Goal: Find specific page/section: Find specific page/section

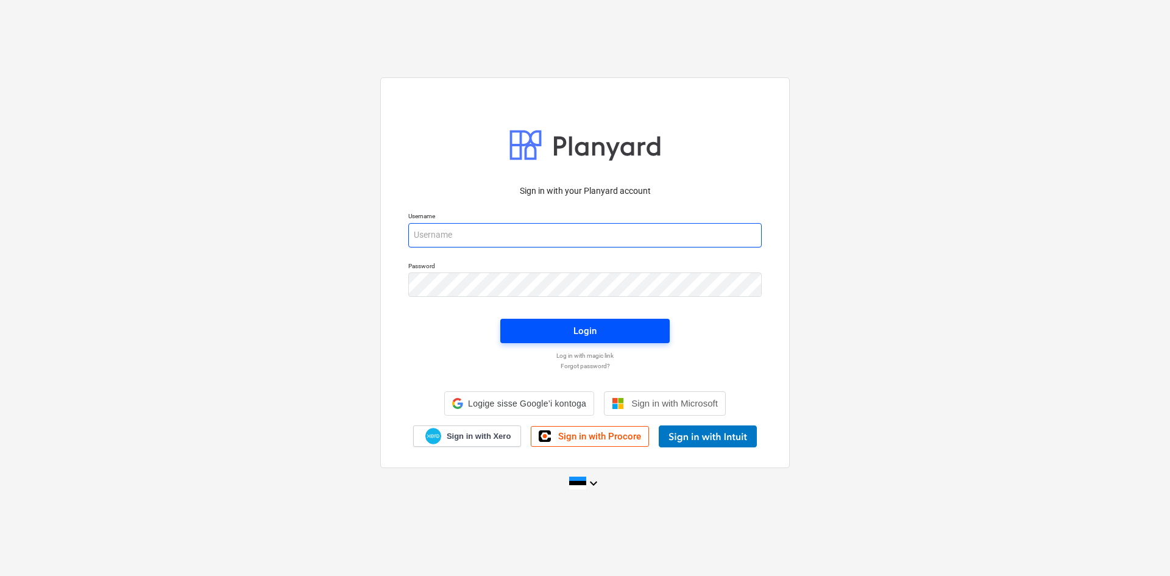
type input "[PERSON_NAME][EMAIL_ADDRESS][DOMAIN_NAME]"
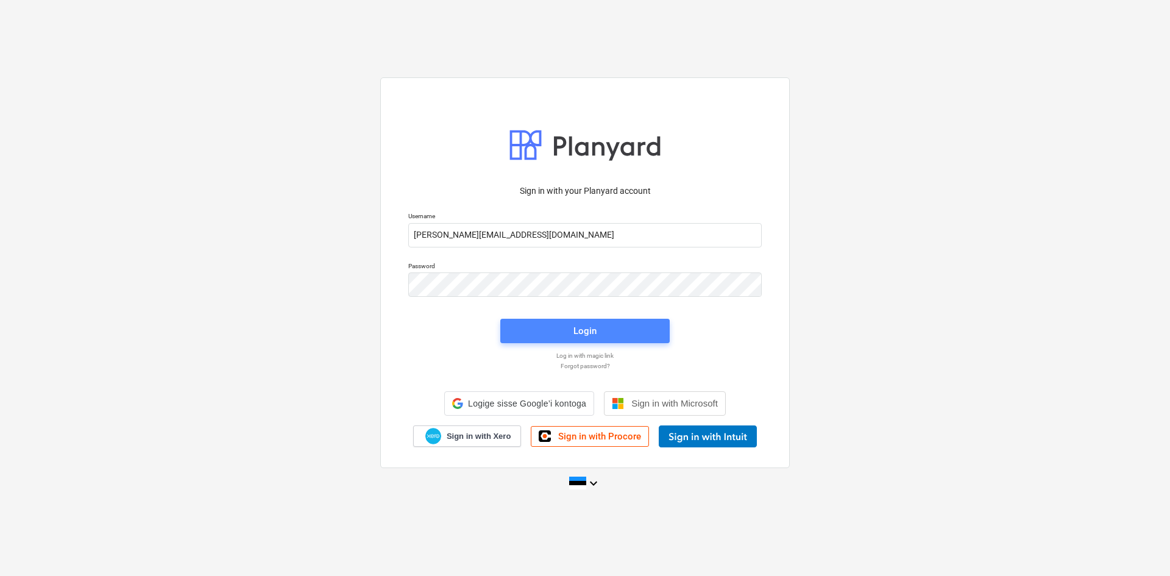
click at [615, 328] on span "Login" at bounding box center [585, 331] width 140 height 16
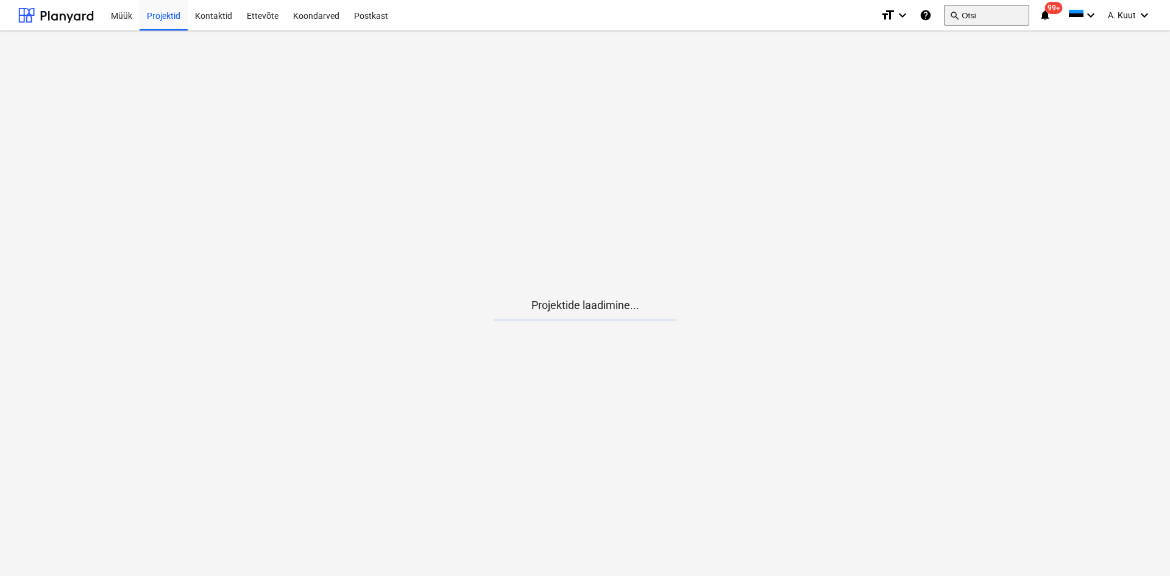
click at [972, 13] on button "search Otsi" at bounding box center [986, 15] width 85 height 21
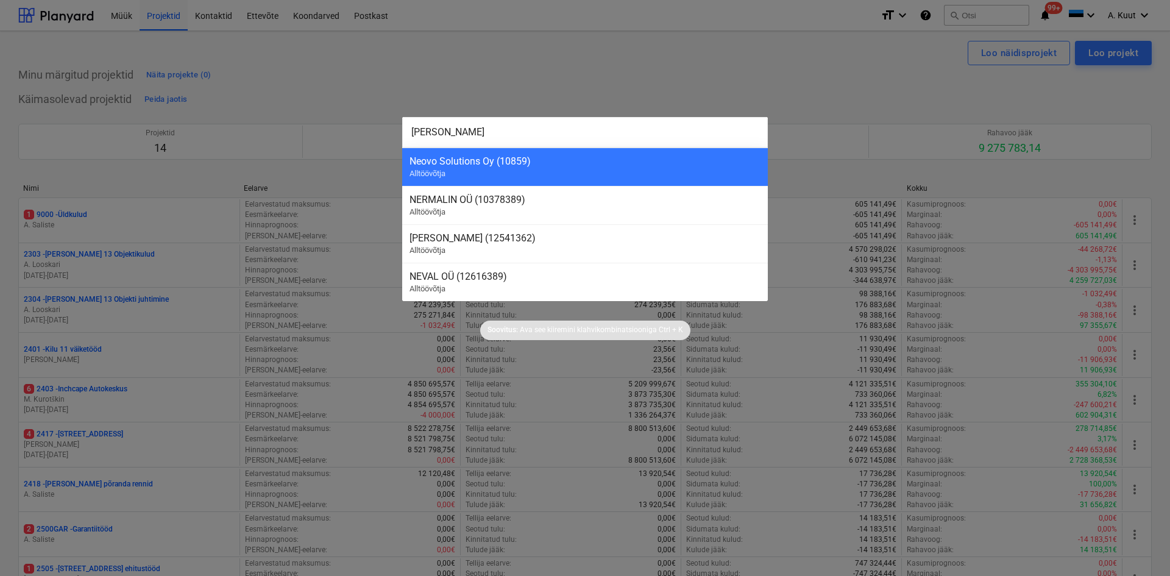
type input "noeb"
type input "o"
type input "n"
type input "a"
click at [699, 69] on div at bounding box center [585, 288] width 1170 height 576
